Goal: Find specific page/section: Find specific page/section

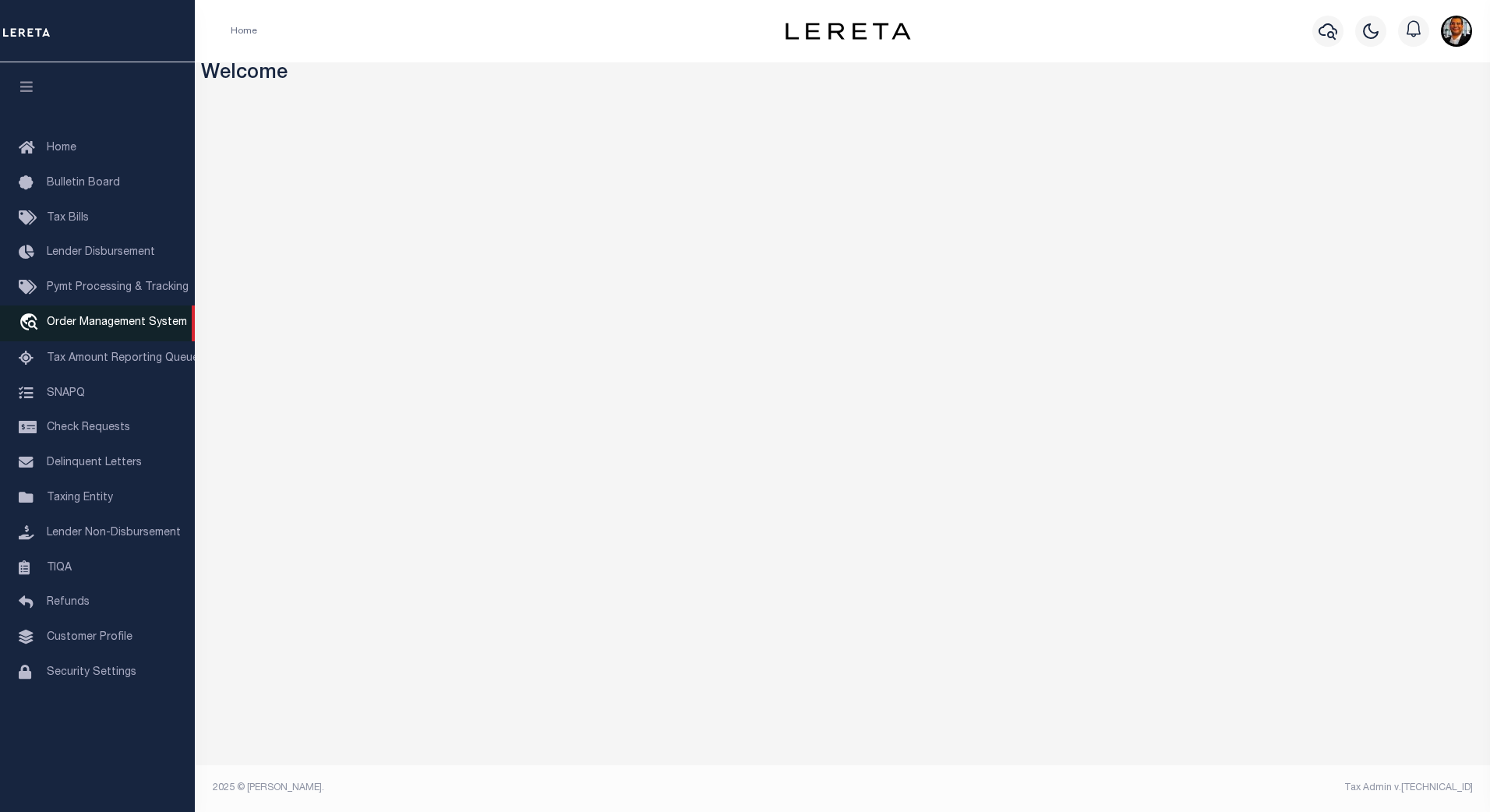
click at [115, 326] on span "Order Management System" at bounding box center [117, 322] width 140 height 11
